Goal: Obtain resource: Download file/media

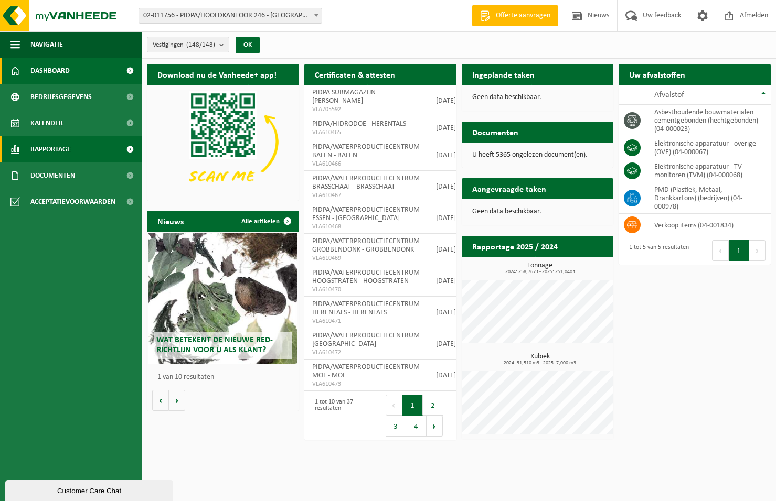
click at [48, 147] on span "Rapportage" at bounding box center [50, 149] width 40 height 26
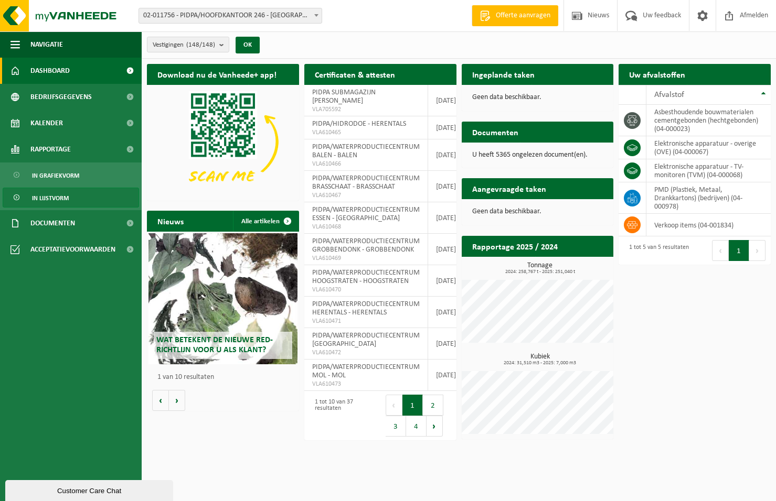
click at [61, 196] on span "In lijstvorm" at bounding box center [50, 198] width 37 height 20
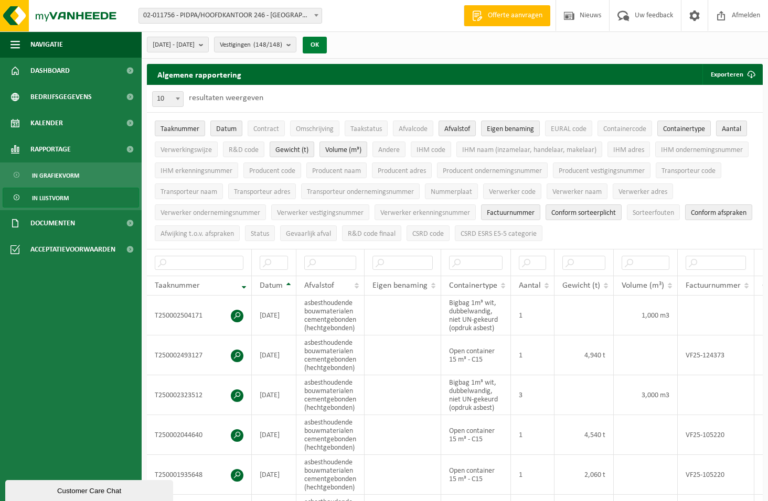
click at [327, 42] on button "OK" at bounding box center [315, 45] width 24 height 17
click at [723, 71] on button "Exporteren" at bounding box center [731, 74] width 59 height 21
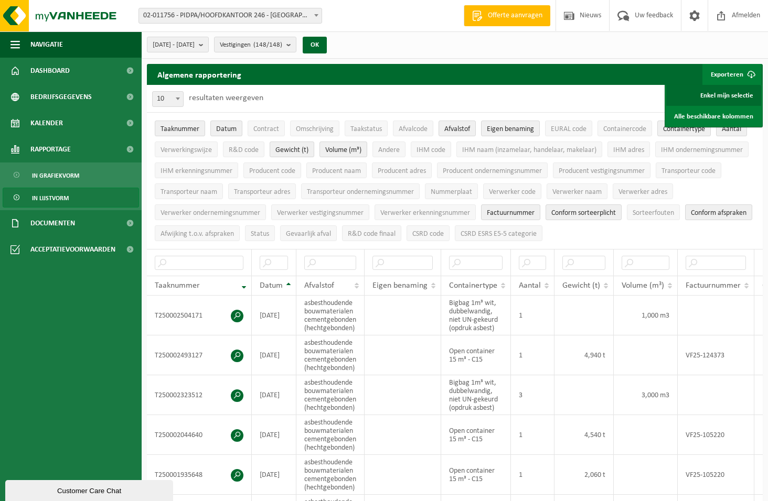
click at [729, 94] on link "Enkel mijn selectie" at bounding box center [713, 95] width 95 height 21
drag, startPoint x: 295, startPoint y: 255, endPoint x: 304, endPoint y: 253, distance: 9.6
click at [304, 253] on tr at bounding box center [542, 262] width 790 height 27
click at [721, 78] on button "Exporteren" at bounding box center [731, 74] width 59 height 21
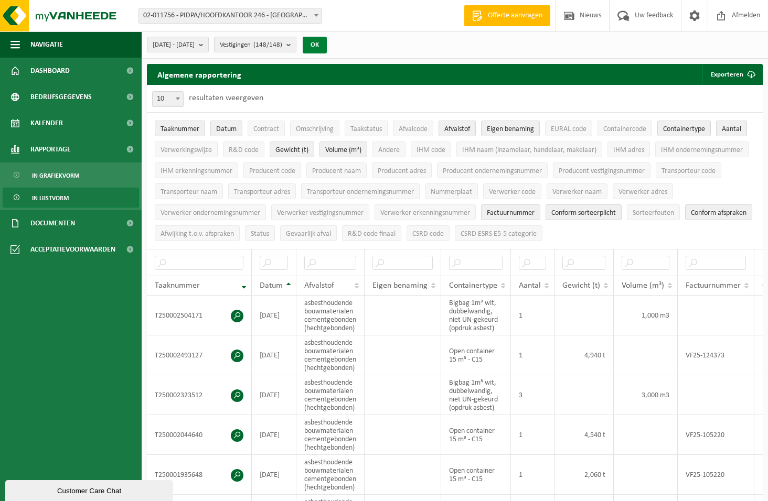
click at [327, 44] on button "OK" at bounding box center [315, 45] width 24 height 17
drag, startPoint x: 496, startPoint y: 276, endPoint x: 721, endPoint y: 206, distance: 235.7
click at [721, 206] on ul "Taaknummer Datum Contract Omschrijving Taakstatus Afvalcode Afvalstof Eigen ben…" at bounding box center [455, 181] width 616 height 136
click at [745, 70] on span "submit" at bounding box center [751, 74] width 21 height 21
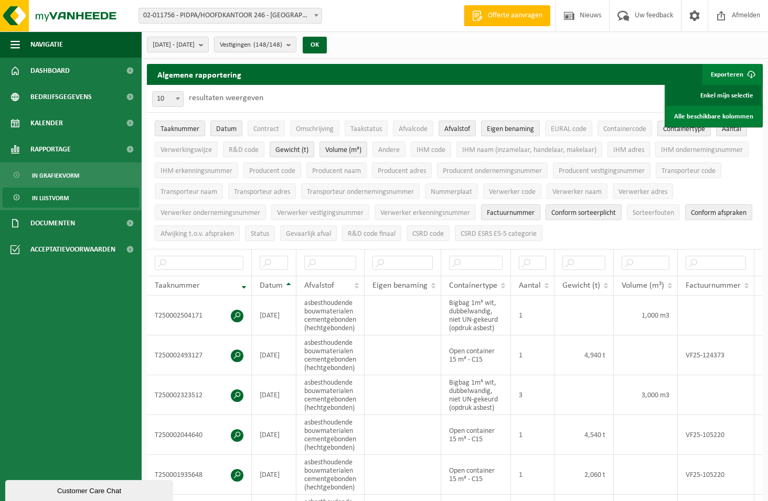
click at [729, 92] on link "Enkel mijn selectie" at bounding box center [713, 95] width 95 height 21
